Goal: Task Accomplishment & Management: Manage account settings

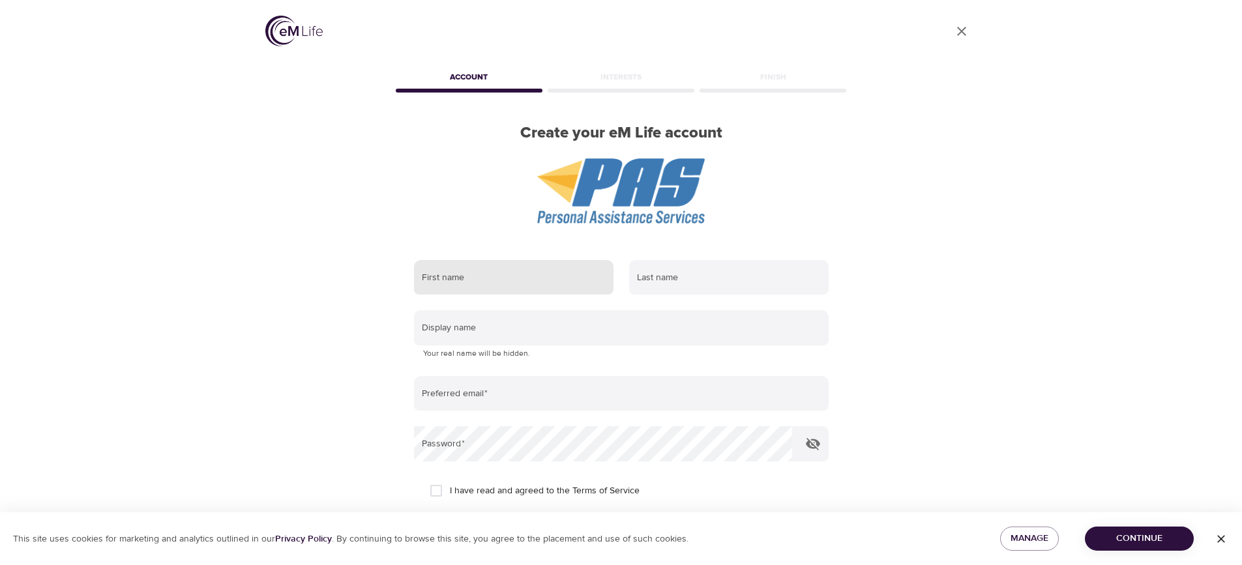
click at [479, 276] on input "text" at bounding box center [513, 277] width 199 height 35
type input "rocky"
click at [738, 280] on input "text" at bounding box center [728, 277] width 199 height 35
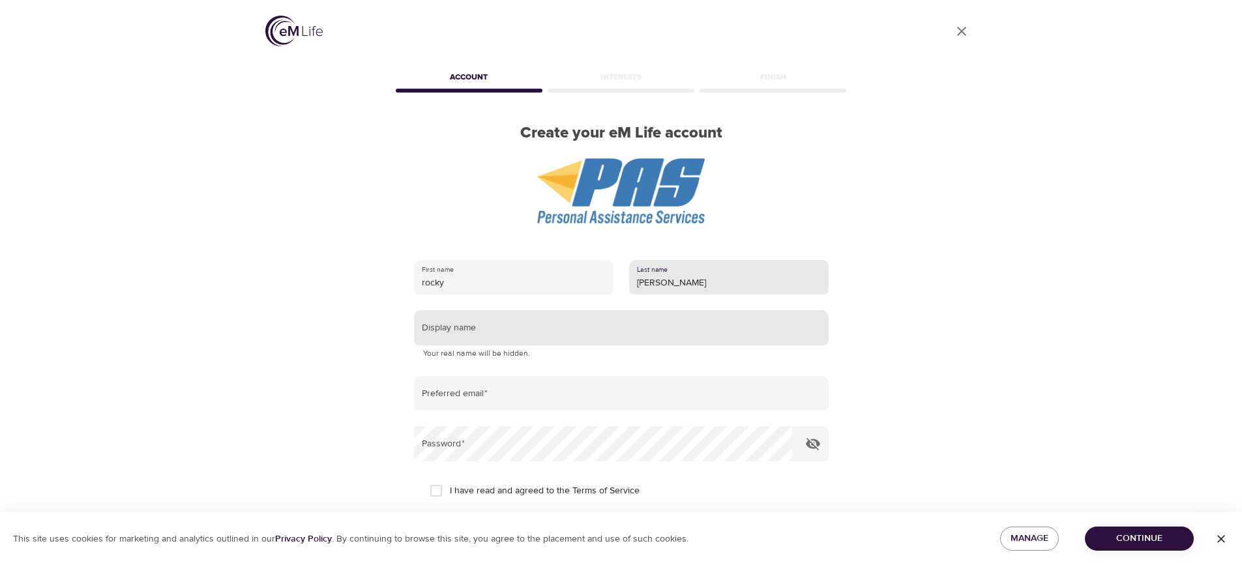
type input "[PERSON_NAME]"
click at [681, 338] on input "text" at bounding box center [621, 327] width 415 height 35
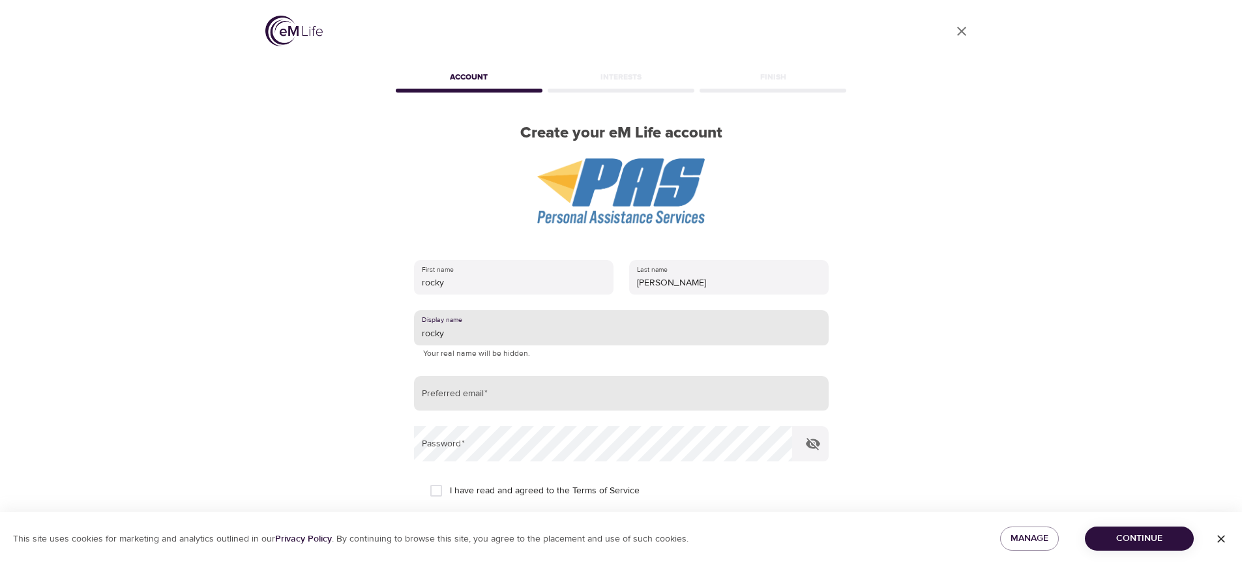
type input "rocky"
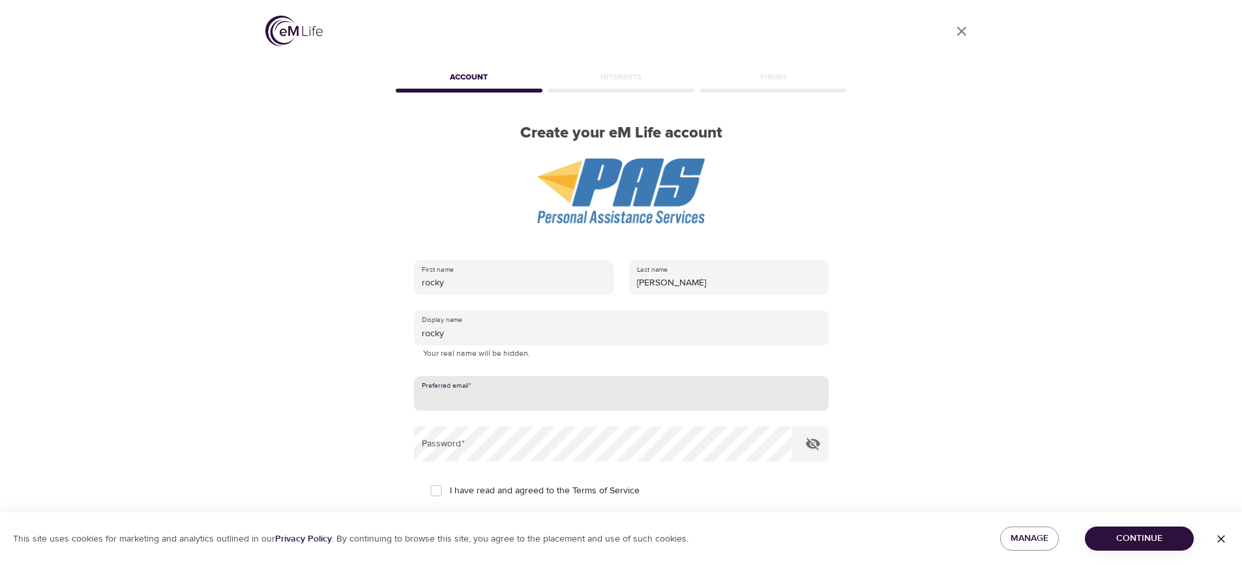
click at [618, 390] on input "email" at bounding box center [621, 393] width 415 height 35
type input "[EMAIL_ADDRESS][DOMAIN_NAME]"
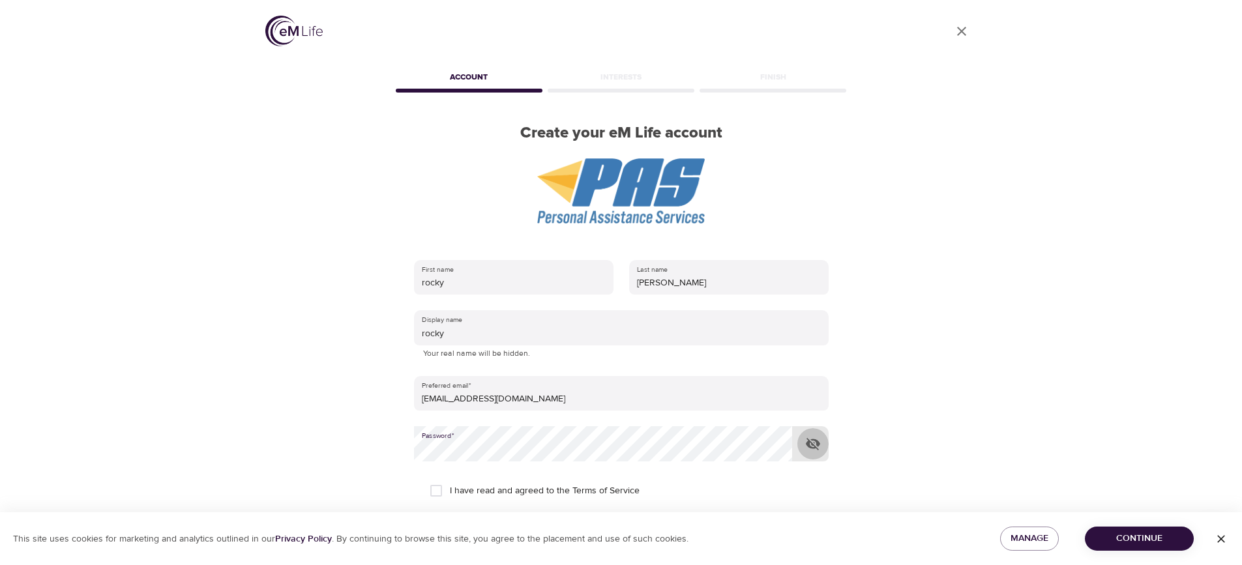
click at [810, 444] on icon "button" at bounding box center [813, 444] width 16 height 16
click at [433, 487] on input "I have read and agreed to the Terms of Service" at bounding box center [435, 490] width 27 height 27
checkbox input "true"
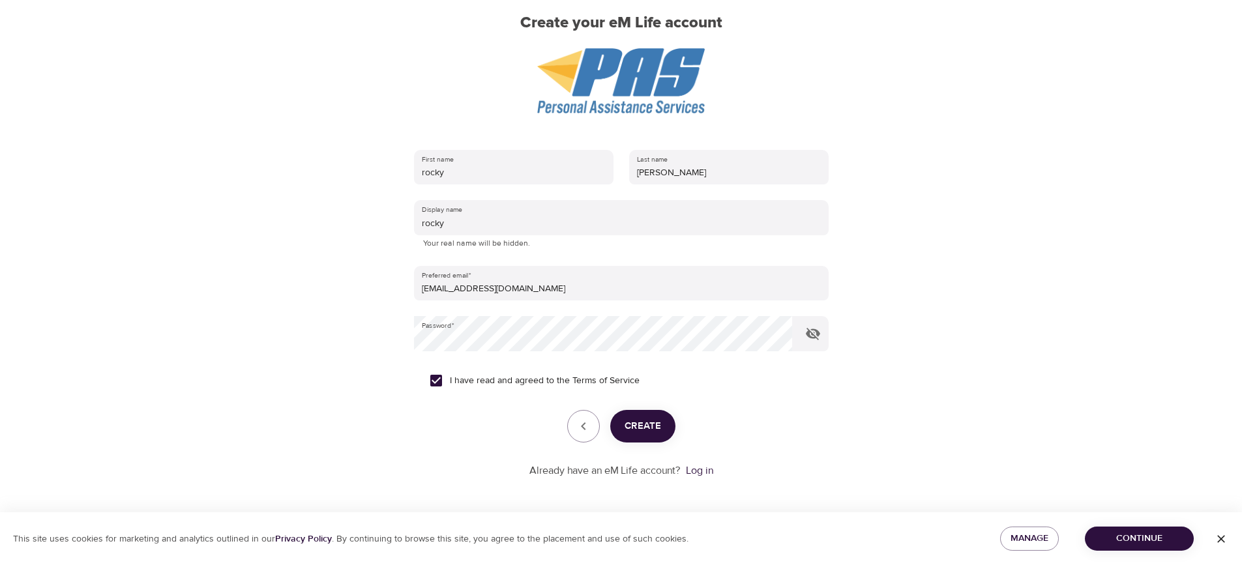
scroll to position [111, 0]
click at [645, 430] on span "Create" at bounding box center [642, 425] width 37 height 17
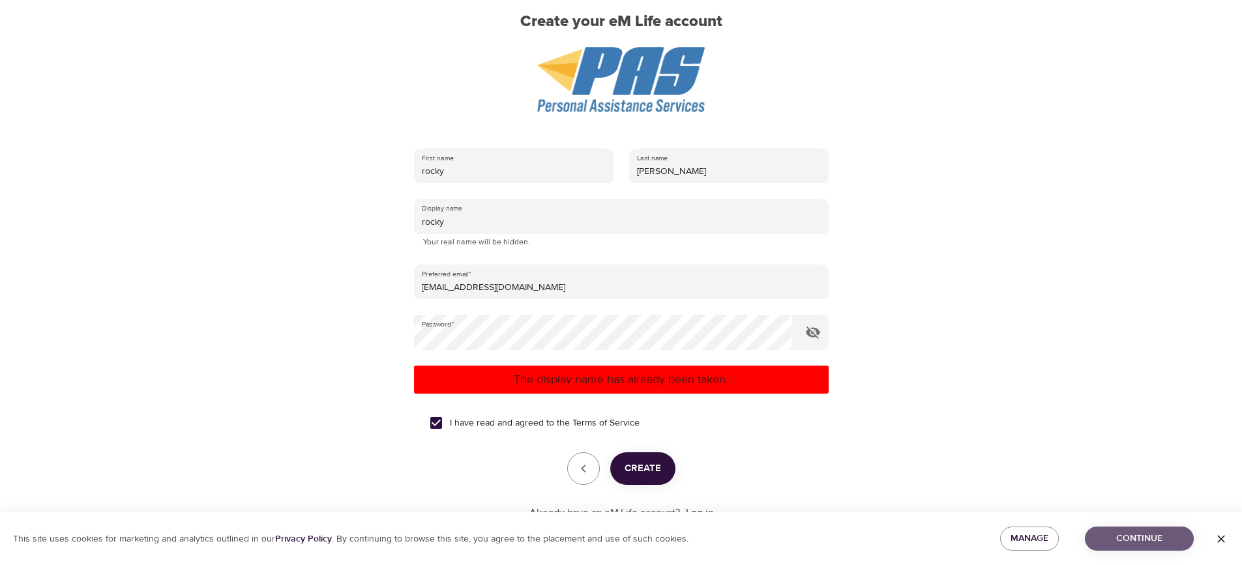
click at [1144, 527] on button "Continue" at bounding box center [1139, 539] width 109 height 24
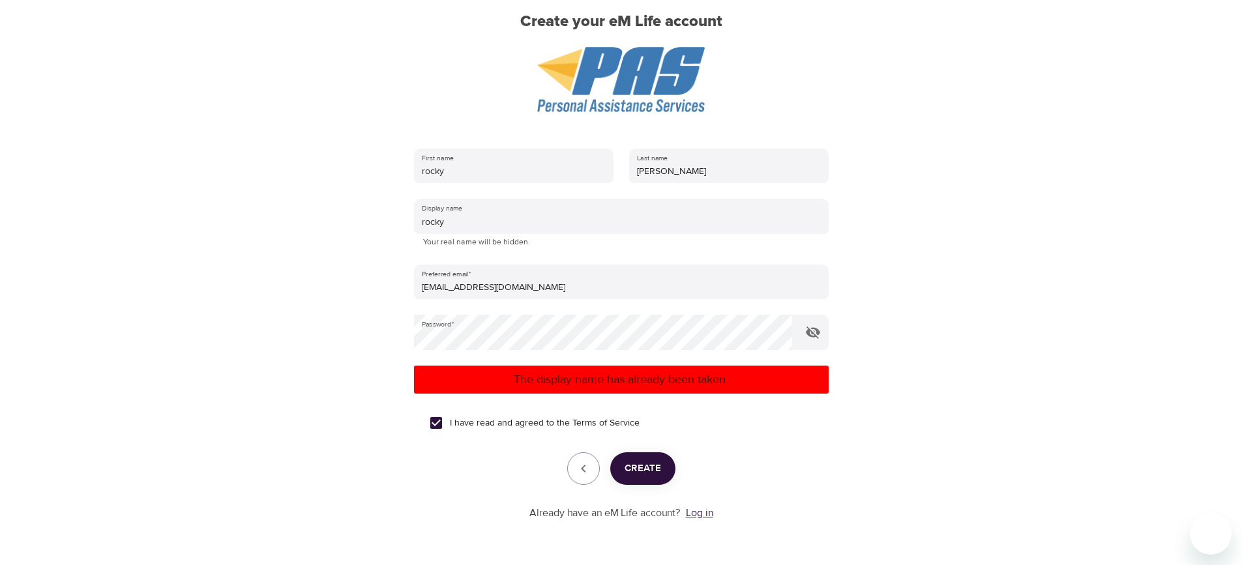
click at [696, 512] on link "Log in" at bounding box center [699, 512] width 27 height 13
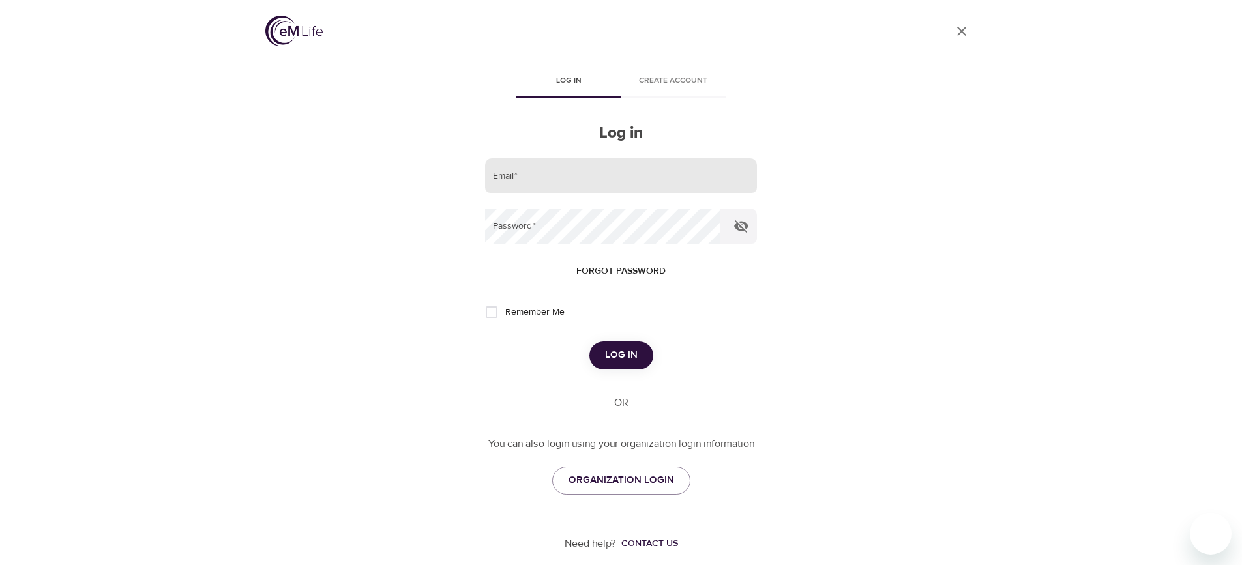
click at [637, 178] on input "email" at bounding box center [620, 175] width 271 height 35
click at [727, 227] on button "button" at bounding box center [741, 226] width 31 height 31
click at [636, 359] on span "Log in" at bounding box center [621, 355] width 33 height 17
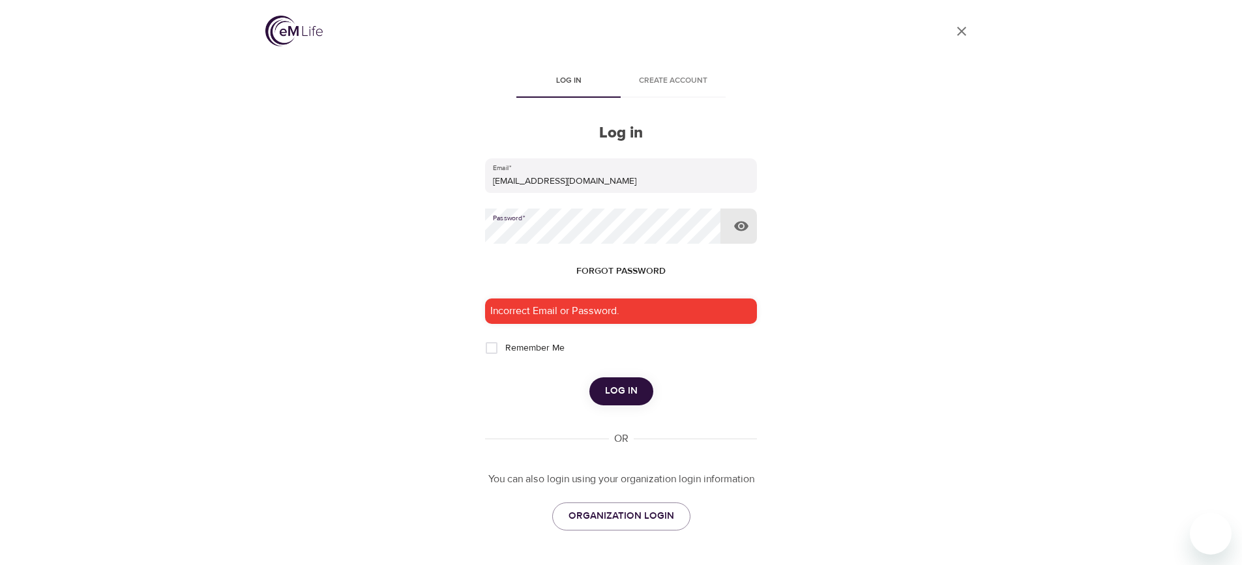
click at [624, 395] on span "Log in" at bounding box center [621, 391] width 33 height 17
click at [611, 179] on input "[EMAIL_ADDRESS][DOMAIN_NAME]" at bounding box center [620, 175] width 271 height 35
click at [526, 177] on input "[EMAIL_ADDRESS][DOMAIN_NAME]" at bounding box center [620, 175] width 271 height 35
click at [536, 179] on input "[EMAIL_ADDRESS][DOMAIN_NAME]" at bounding box center [620, 175] width 271 height 35
type input "rocky64mi@yahoo.com"
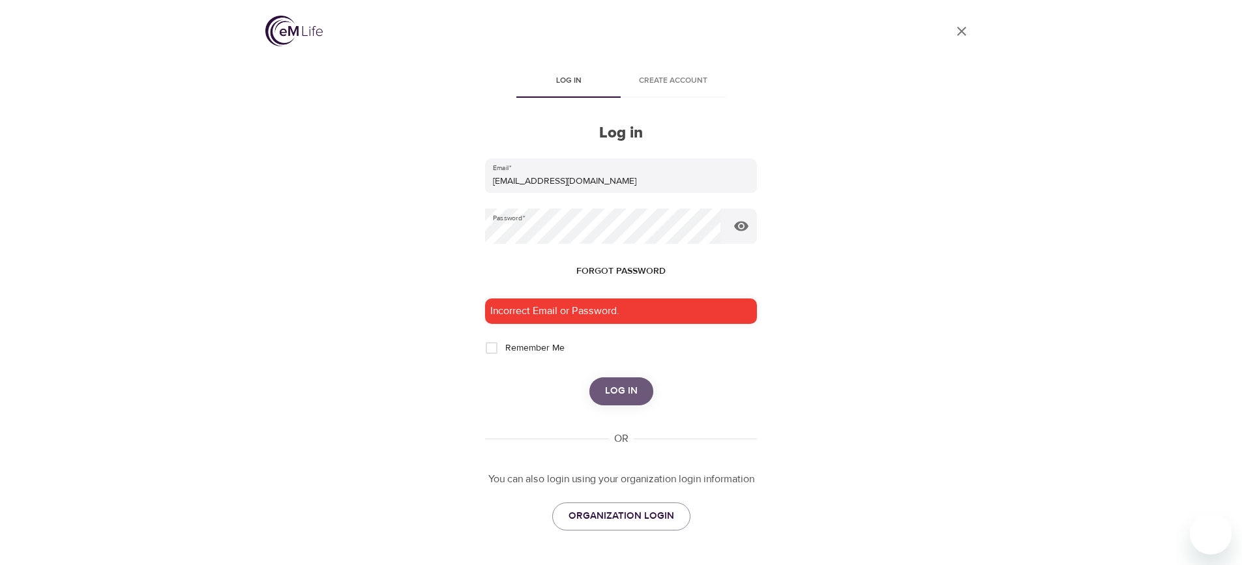
click at [616, 398] on span "Log in" at bounding box center [621, 391] width 33 height 17
click at [630, 398] on span "Log in" at bounding box center [621, 391] width 33 height 17
click at [651, 183] on input "rocky64mi@yahoo.com" at bounding box center [620, 175] width 271 height 35
drag, startPoint x: 645, startPoint y: 184, endPoint x: 386, endPoint y: 191, distance: 258.9
click at [386, 191] on div "User Profile Log in Create account Log in Email   * rocky64mi@yahoo.com Passwor…" at bounding box center [621, 282] width 743 height 565
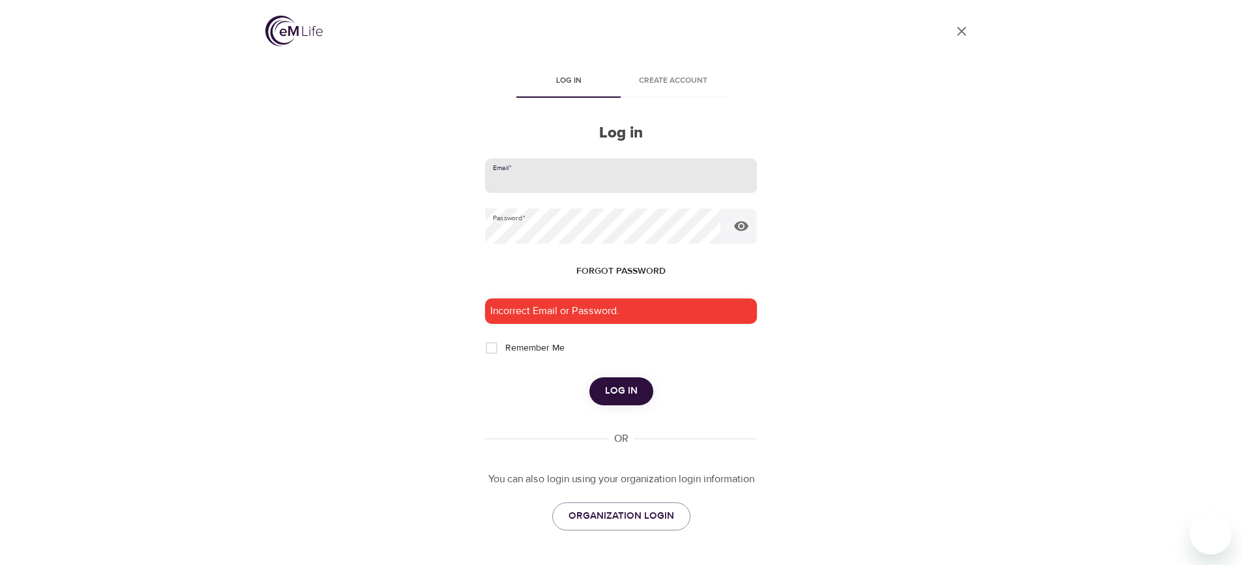
click at [546, 183] on input "email" at bounding box center [620, 175] width 271 height 35
type input "Rocky.Escareno@wwt.com"
click at [617, 393] on span "Log in" at bounding box center [621, 391] width 33 height 17
drag, startPoint x: 604, startPoint y: 171, endPoint x: 448, endPoint y: 169, distance: 155.2
click at [448, 169] on div "User Profile Log in Create account Log in Email   * Rocky.Escareno@wwt.com Pass…" at bounding box center [621, 282] width 743 height 565
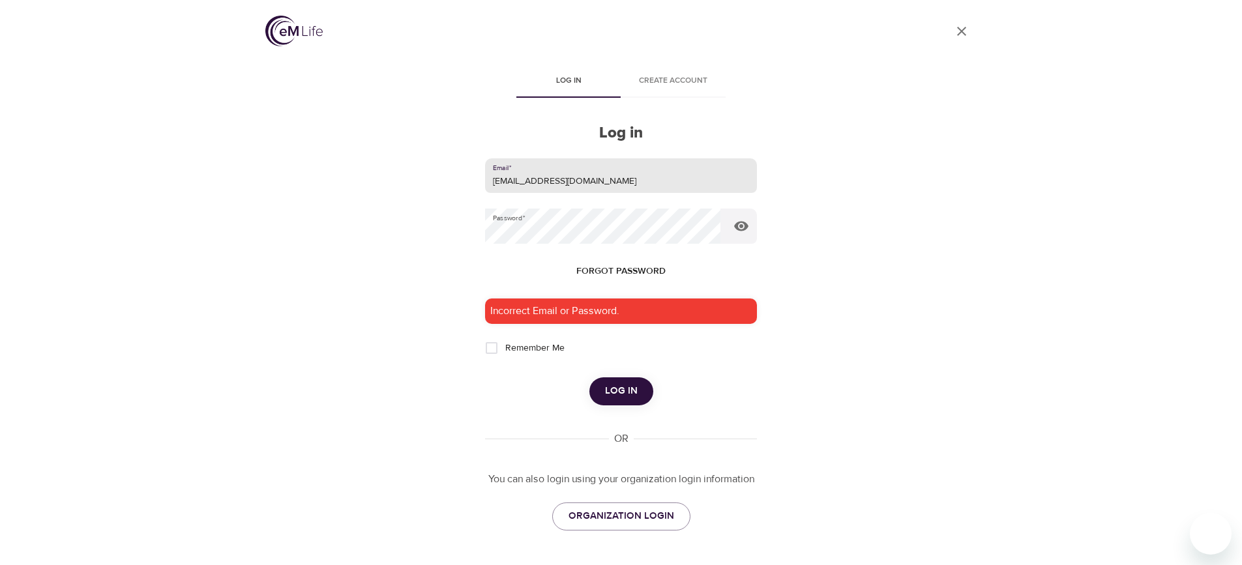
click at [501, 181] on input "roky64mi@yahoo.com" at bounding box center [620, 175] width 271 height 35
type input "rocky64mi@yahoo.com"
click at [606, 386] on span "Log in" at bounding box center [621, 391] width 33 height 17
click at [626, 261] on button "Forgot password" at bounding box center [621, 271] width 100 height 24
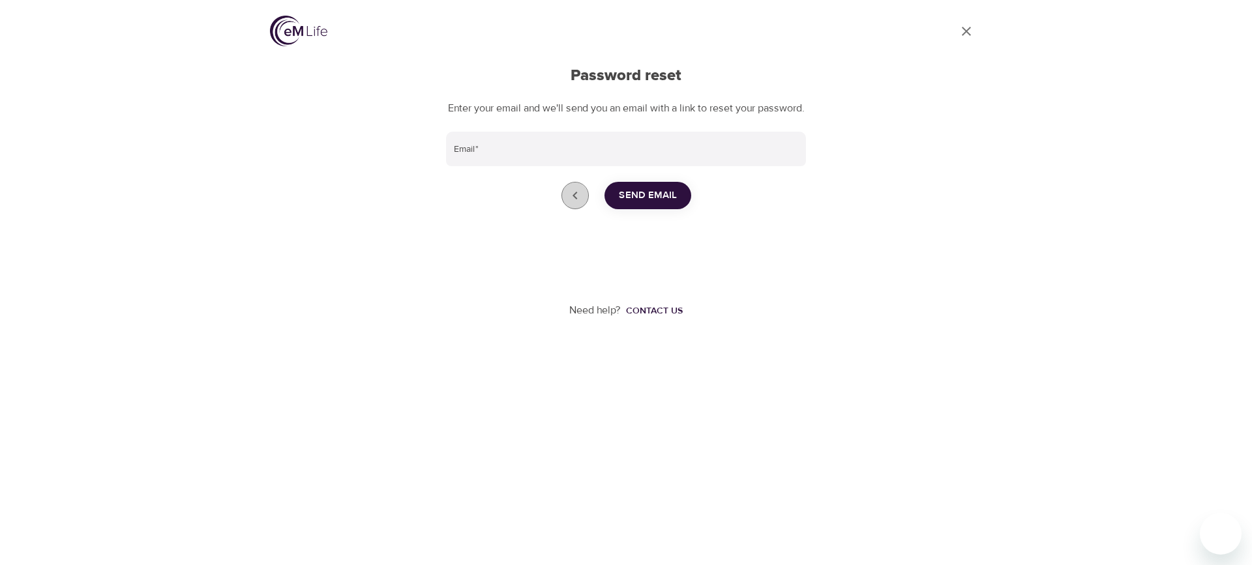
click at [571, 203] on icon "Go back to login" at bounding box center [575, 196] width 16 height 16
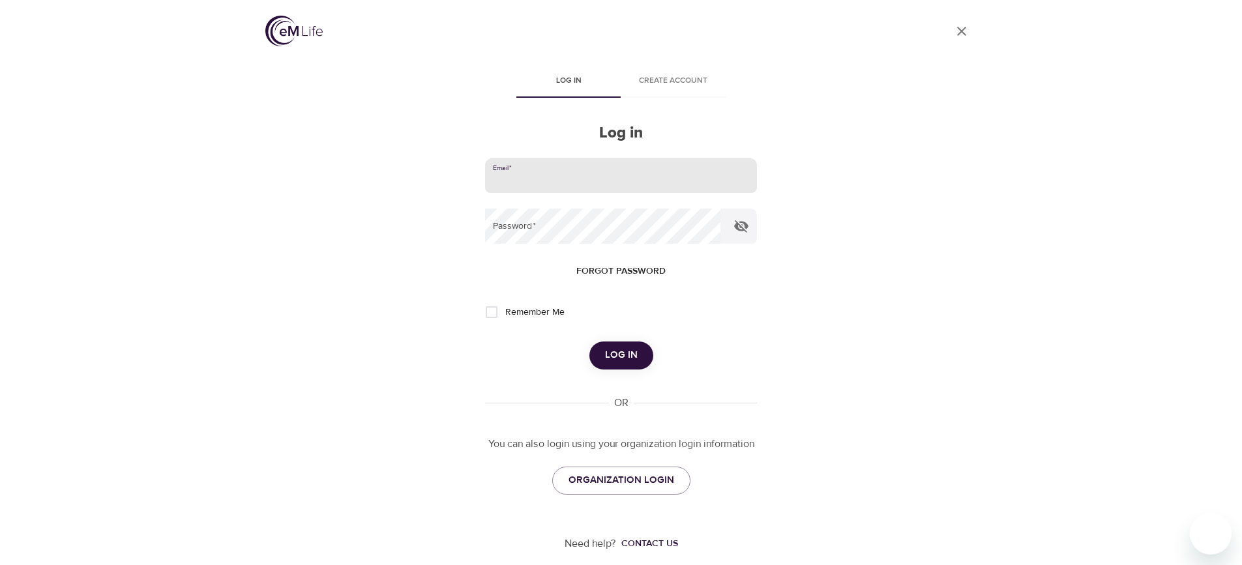
click at [572, 182] on input "email" at bounding box center [620, 175] width 271 height 35
type input "[EMAIL_ADDRESS][DOMAIN_NAME]"
click at [744, 234] on icon "button" at bounding box center [741, 226] width 16 height 16
click at [624, 361] on span "Log in" at bounding box center [621, 355] width 33 height 17
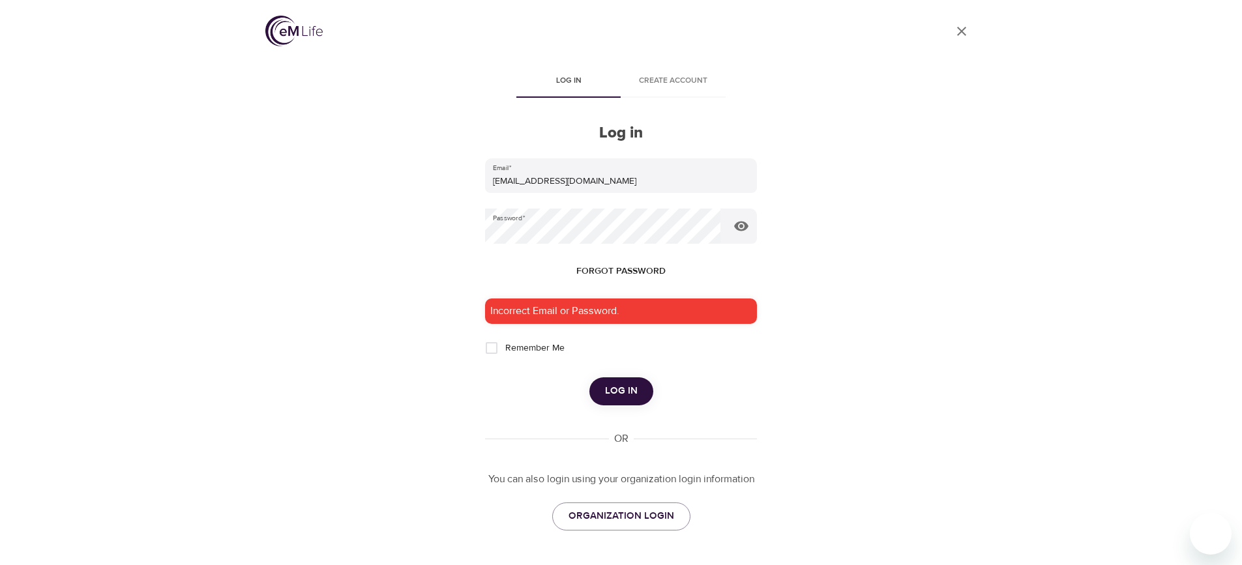
click at [610, 271] on span "Forgot password" at bounding box center [620, 271] width 89 height 16
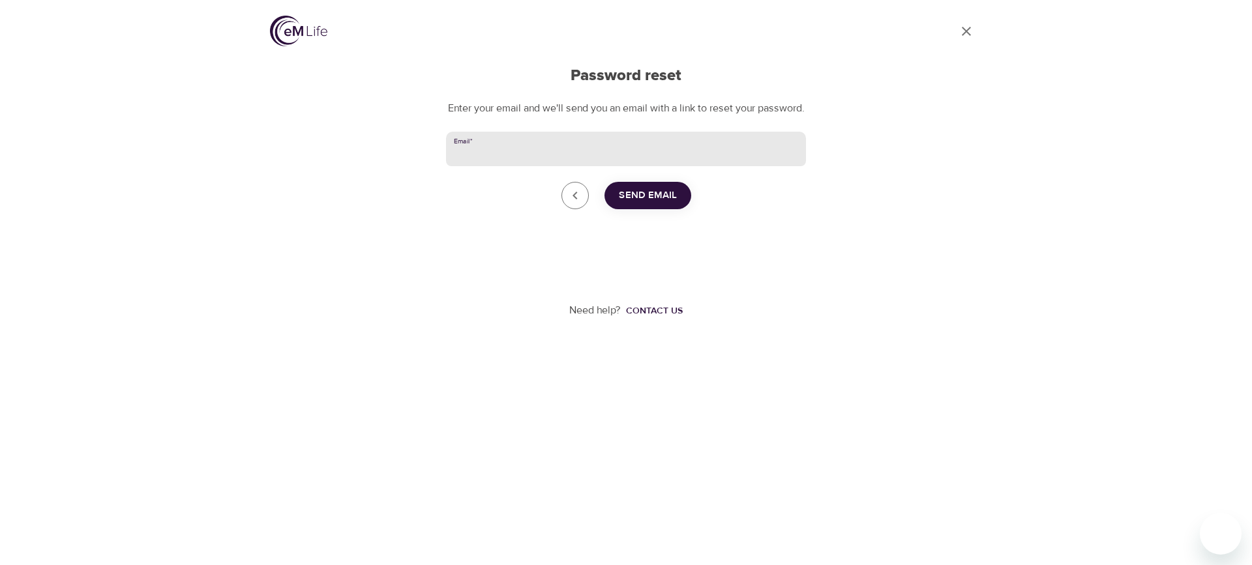
click at [638, 161] on input "Email   *" at bounding box center [626, 149] width 360 height 35
type input "[EMAIL_ADDRESS][DOMAIN_NAME]"
click at [632, 204] on span "Send Email" at bounding box center [648, 195] width 58 height 17
